Goal: Task Accomplishment & Management: Complete application form

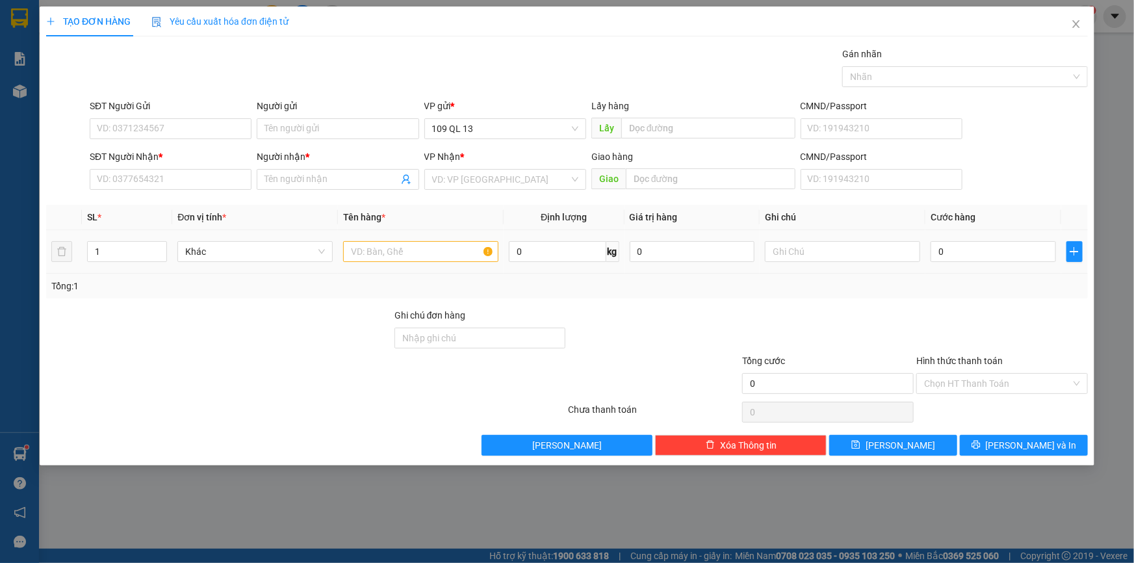
click at [467, 241] on div at bounding box center [420, 252] width 155 height 26
click at [463, 252] on input "text" at bounding box center [420, 251] width 155 height 21
click at [811, 257] on input "text" at bounding box center [842, 251] width 155 height 21
type input "1 TG TC"
click at [250, 180] on input "SĐT Người Nhận *" at bounding box center [171, 179] width 162 height 21
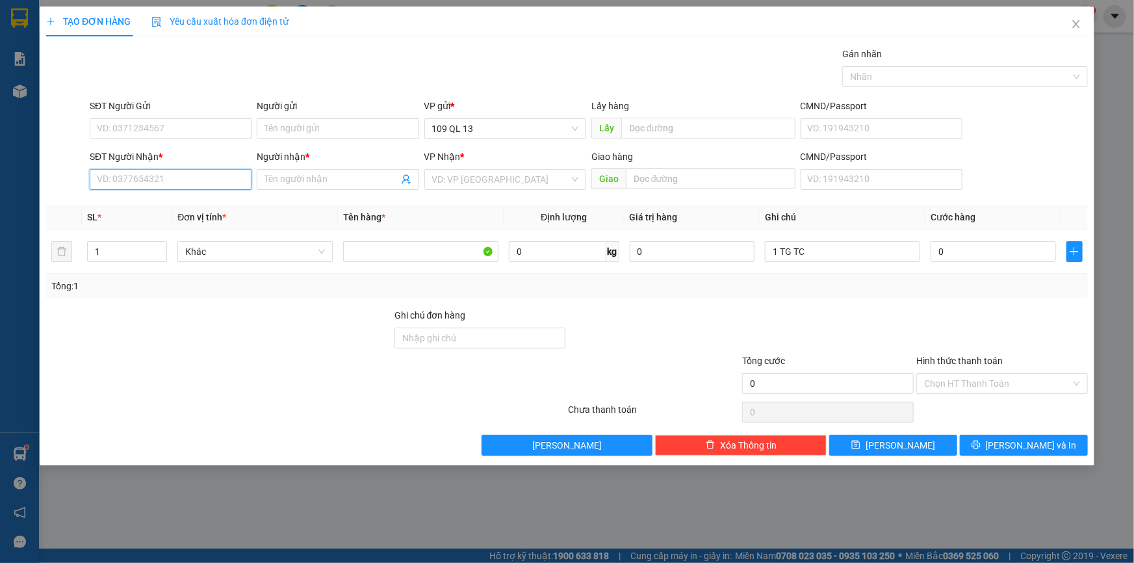
click at [236, 182] on input "SĐT Người Nhận *" at bounding box center [171, 179] width 162 height 21
click at [950, 254] on input "0" at bounding box center [993, 251] width 125 height 21
type input "5"
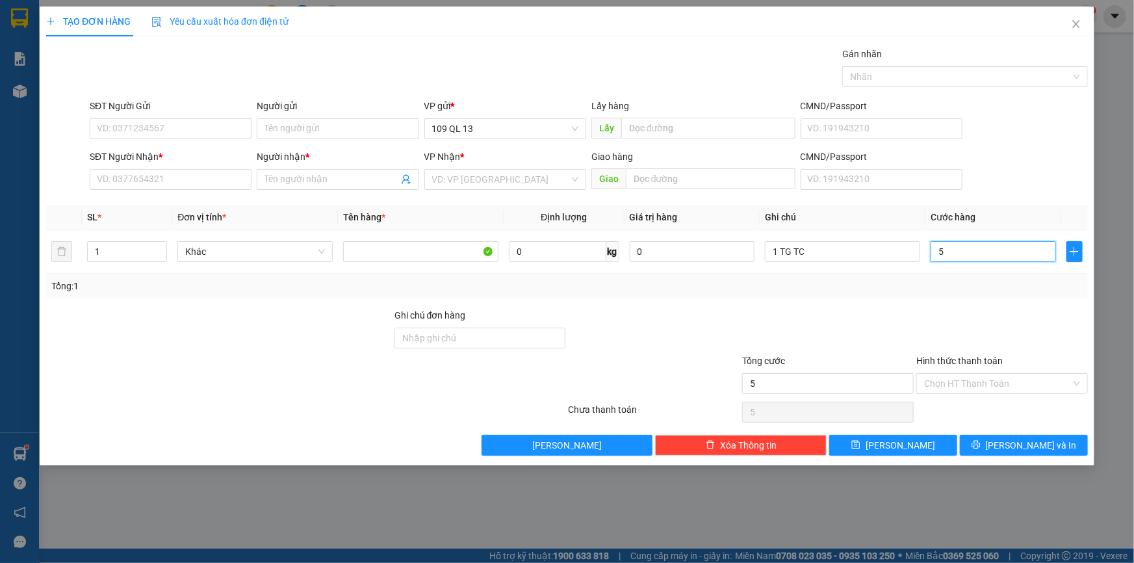
type input "50"
type input "50.000"
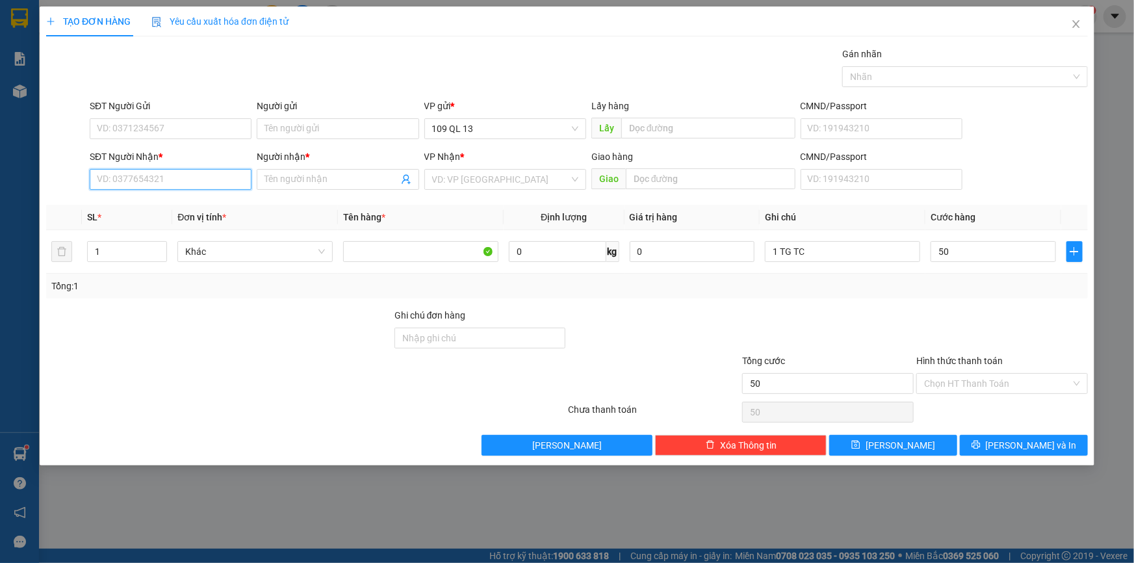
type input "50.000"
click at [153, 182] on input "SĐT Người Nhận *" at bounding box center [171, 179] width 162 height 21
type input "0349671106"
click at [285, 184] on input "Người nhận *" at bounding box center [331, 179] width 133 height 14
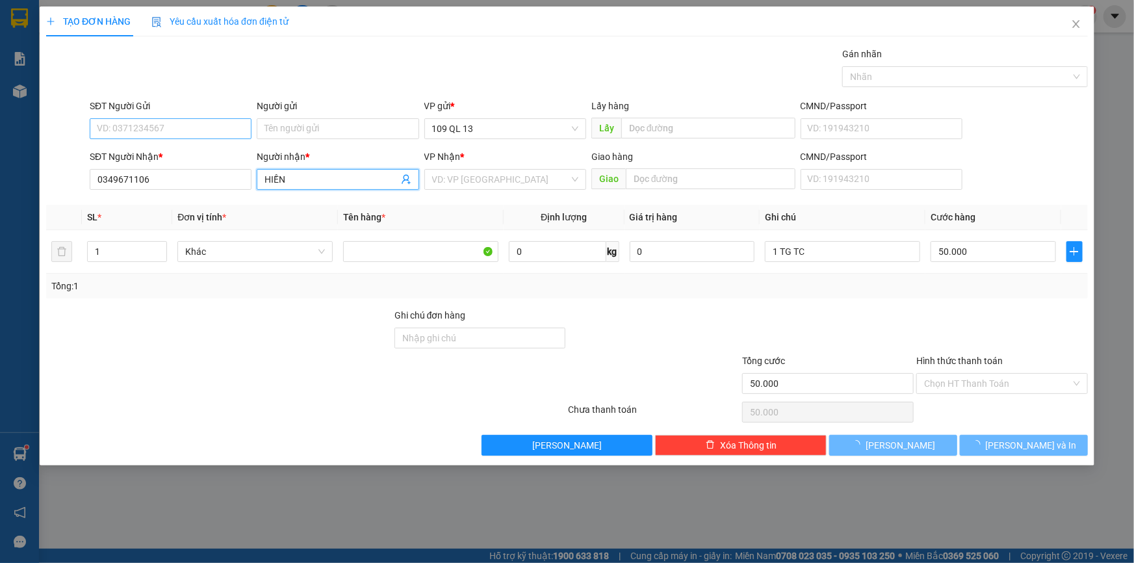
type input "HIỀN"
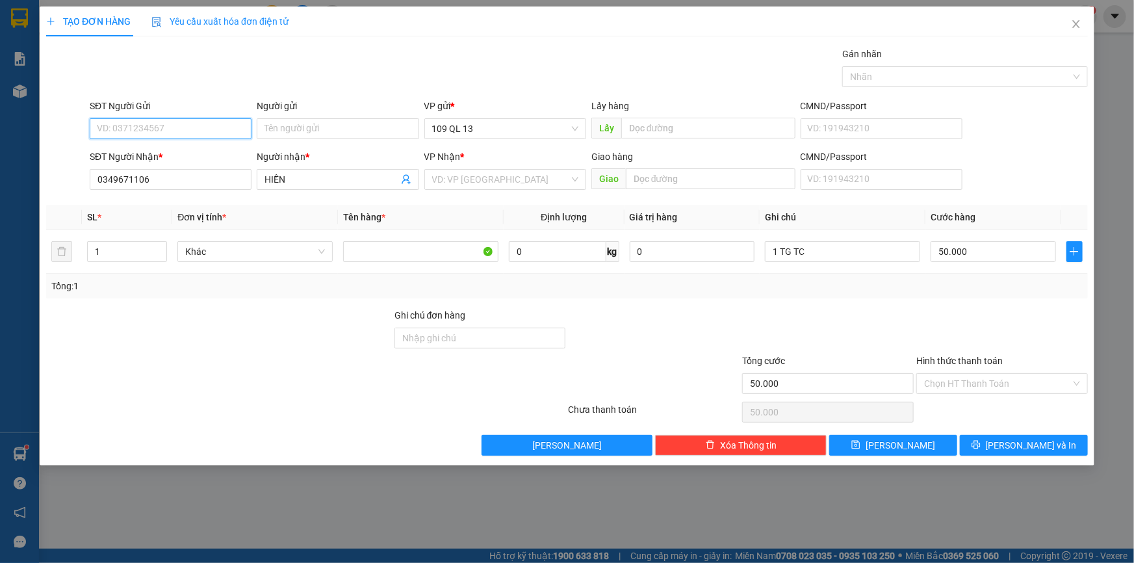
click at [171, 135] on input "SĐT Người Gửi" at bounding box center [171, 128] width 162 height 21
type input "."
type input "0917616068"
click at [510, 183] on input "search" at bounding box center [500, 180] width 137 height 20
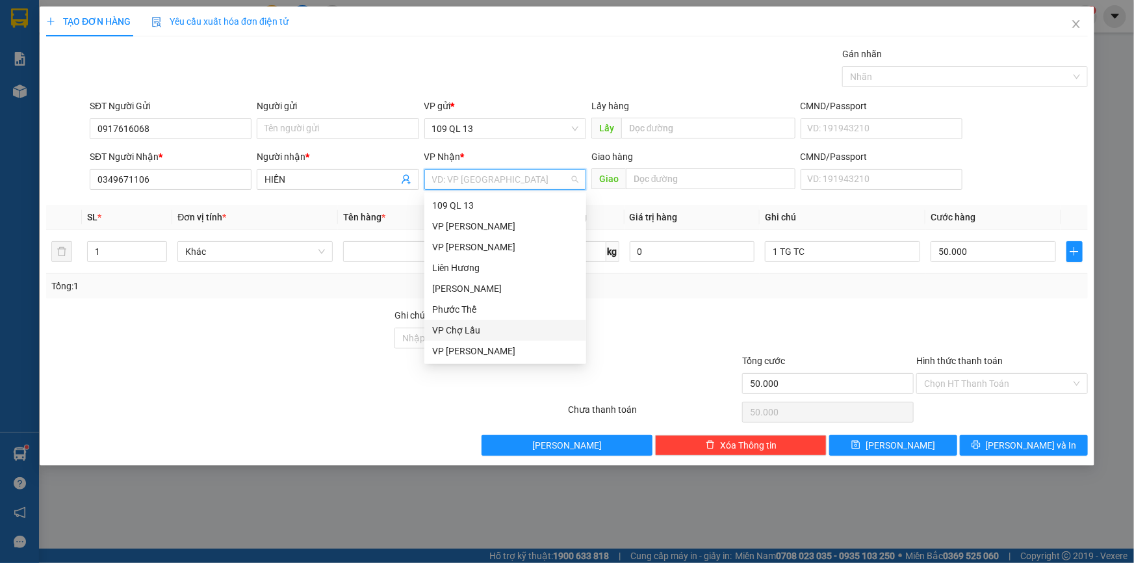
click at [478, 328] on div "VP Chợ Lầu" at bounding box center [505, 330] width 146 height 14
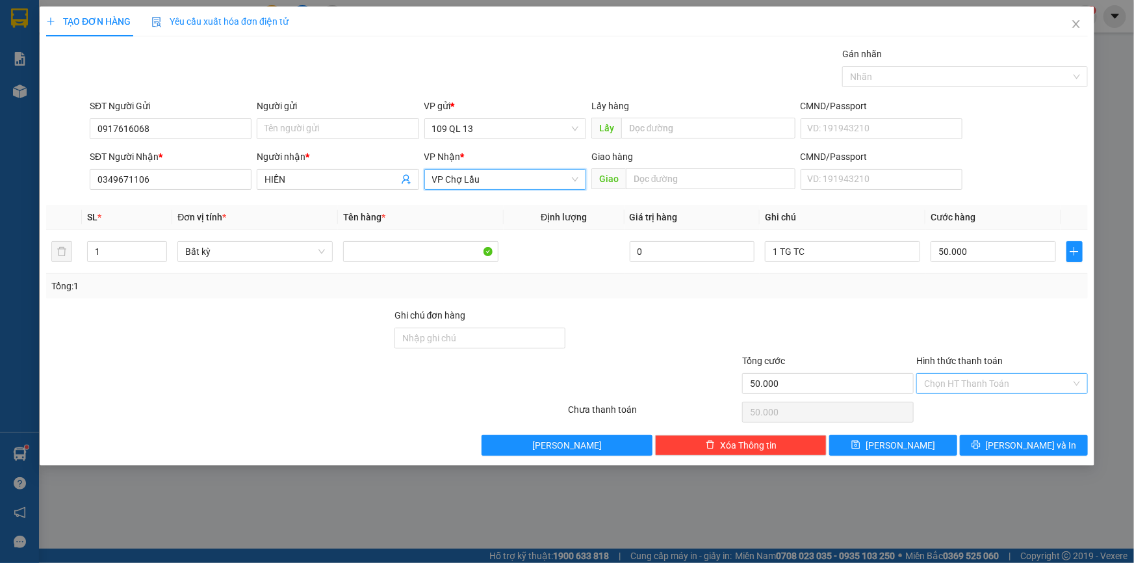
click at [998, 385] on input "Hình thức thanh toán" at bounding box center [997, 384] width 147 height 20
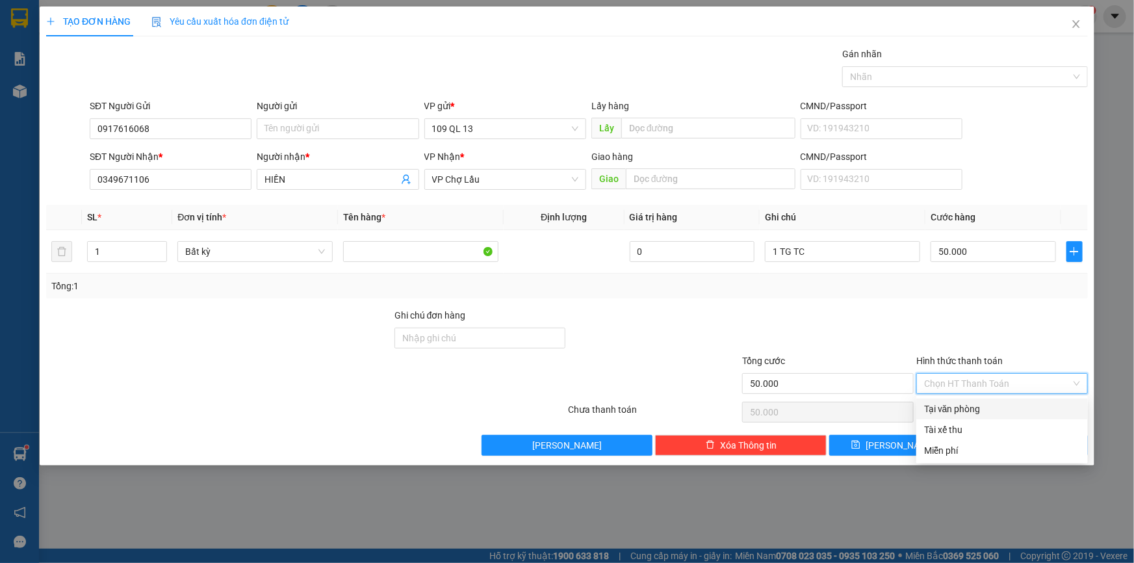
click at [1004, 410] on div "Tại văn phòng" at bounding box center [1002, 409] width 156 height 14
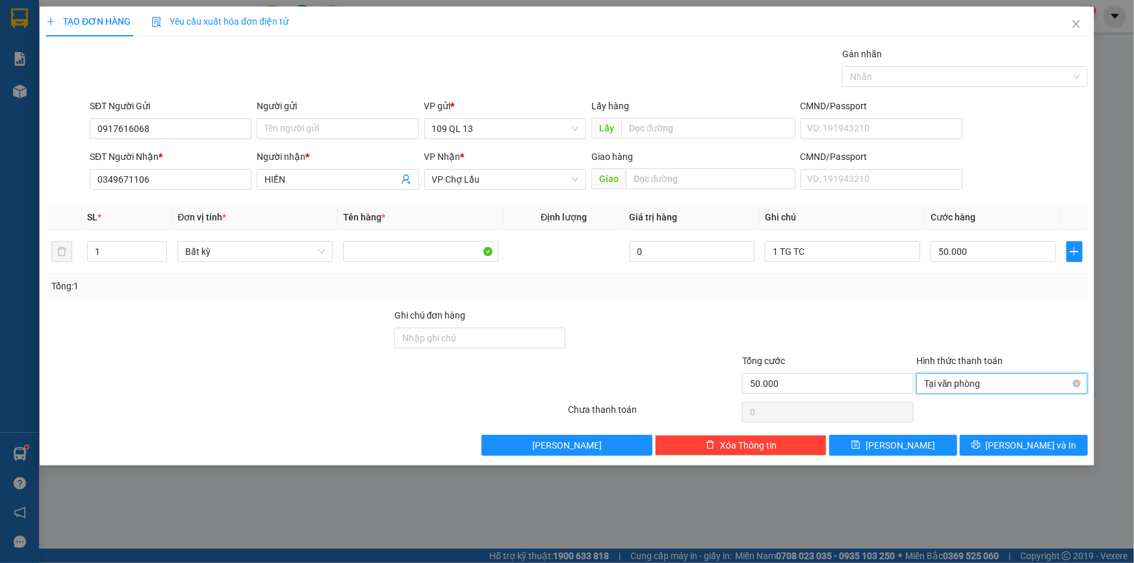
click at [1047, 391] on span "Tại văn phòng" at bounding box center [1002, 384] width 156 height 20
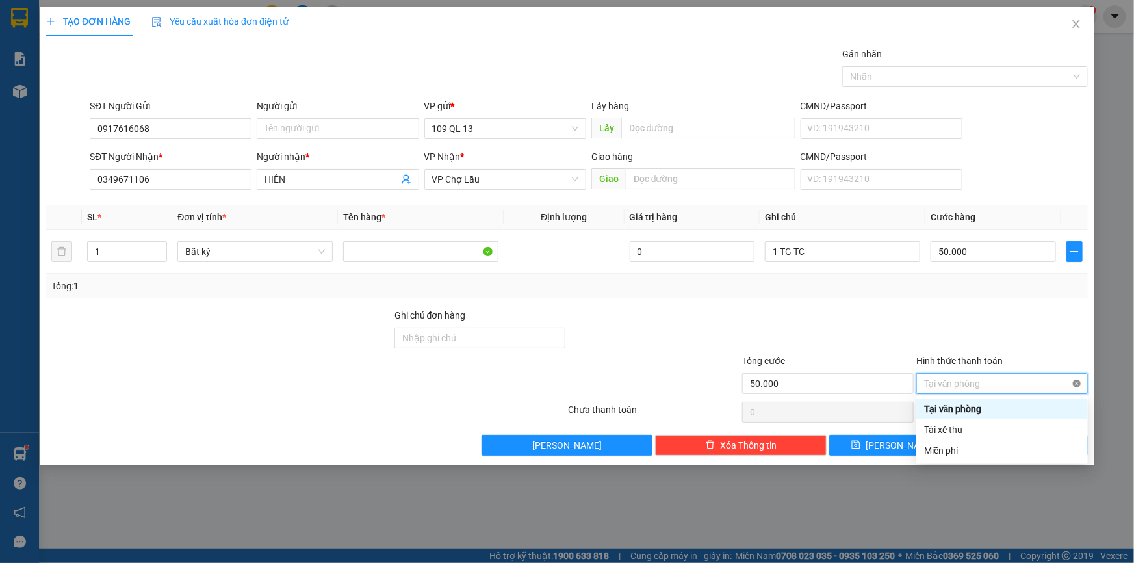
type input "50.000"
click at [1047, 308] on div at bounding box center [1002, 331] width 174 height 46
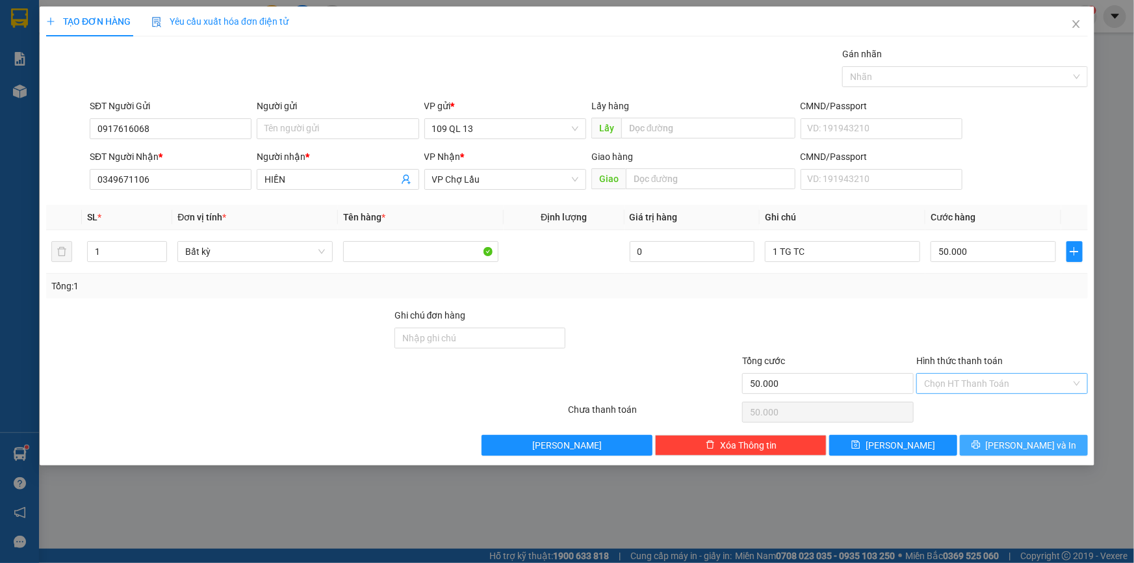
click at [1050, 443] on button "[PERSON_NAME] và In" at bounding box center [1024, 445] width 128 height 21
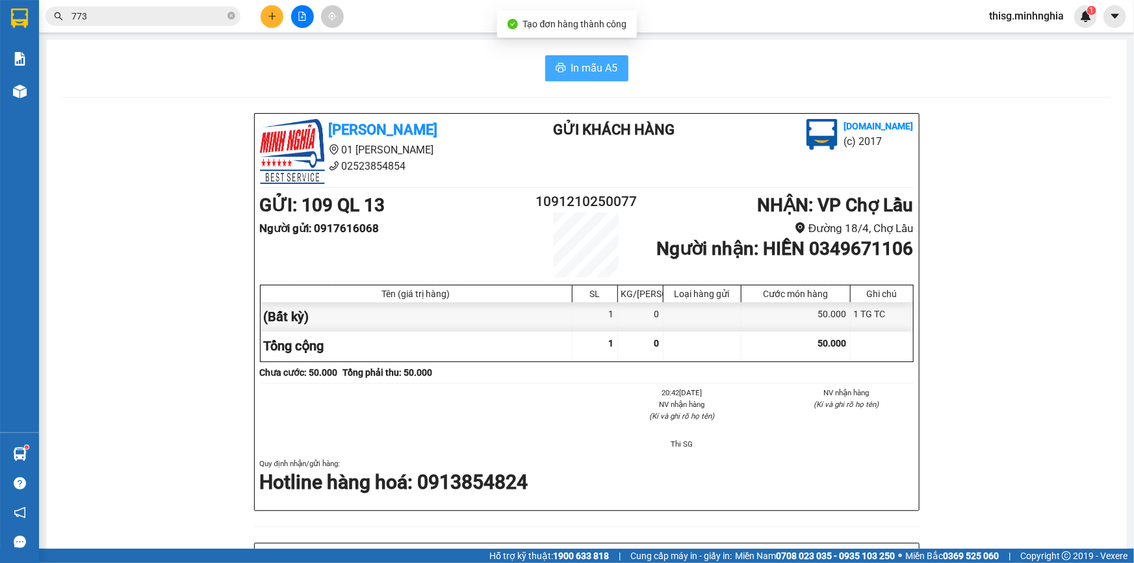
click at [573, 62] on span "In mẫu A5" at bounding box center [594, 68] width 47 height 16
